Goal: Information Seeking & Learning: Learn about a topic

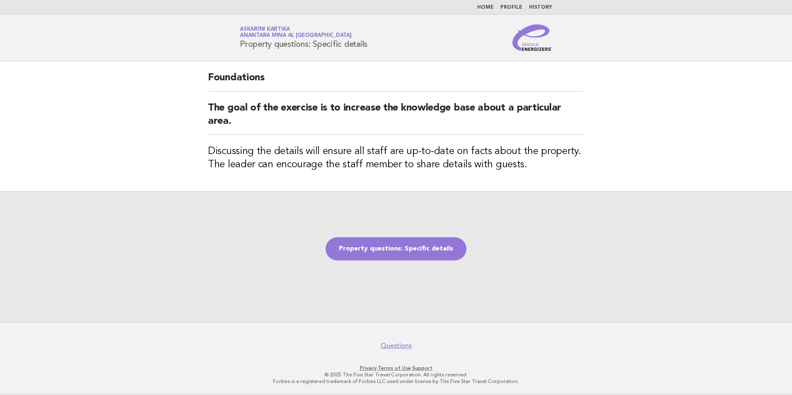
drag, startPoint x: 486, startPoint y: 6, endPoint x: 510, endPoint y: 0, distance: 25.2
click at [486, 6] on link "Home" at bounding box center [485, 7] width 17 height 5
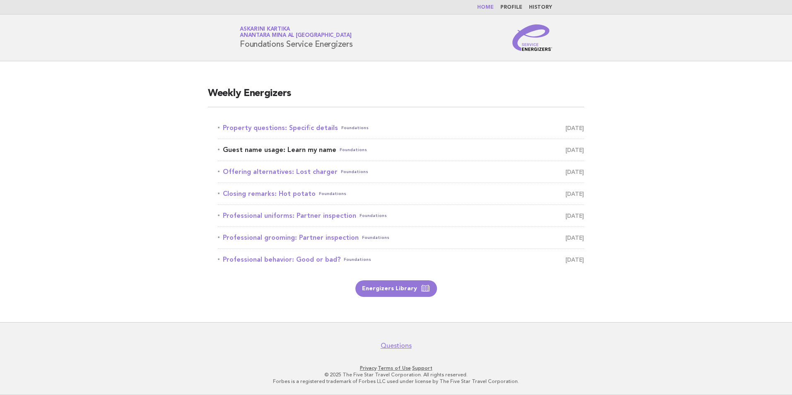
click at [317, 149] on link "Guest name usage: Learn my name Foundations September 28" at bounding box center [401, 150] width 366 height 12
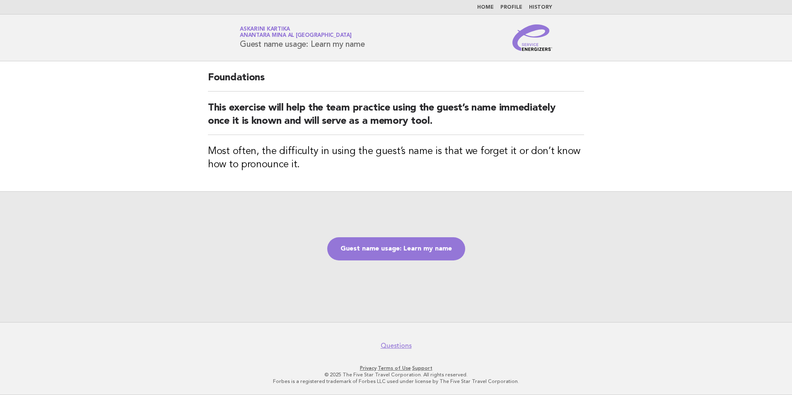
drag, startPoint x: 373, startPoint y: 46, endPoint x: 239, endPoint y: 45, distance: 133.8
click at [239, 45] on div "Service Energizers Askarini Kartika Anantara Mina al [GEOGRAPHIC_DATA] Guest na…" at bounding box center [396, 37] width 336 height 27
copy h1 "Guest name usage: Learn my name"
